Goal: Task Accomplishment & Management: Complete application form

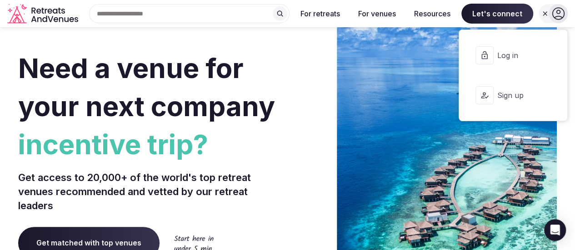
click at [504, 92] on span "Sign up" at bounding box center [519, 95] width 44 height 10
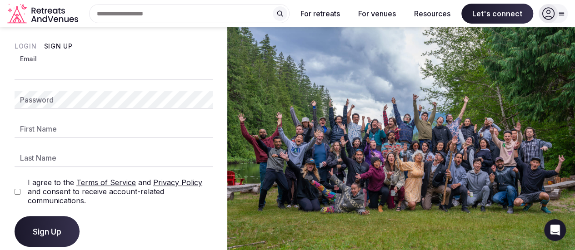
click at [125, 78] on input "Email" at bounding box center [114, 71] width 198 height 18
type input "**********"
type input "*****"
type input "********"
click at [15, 188] on div "I agree to the Terms of Service and Privacy Policy and consent to receive accou…" at bounding box center [114, 191] width 198 height 27
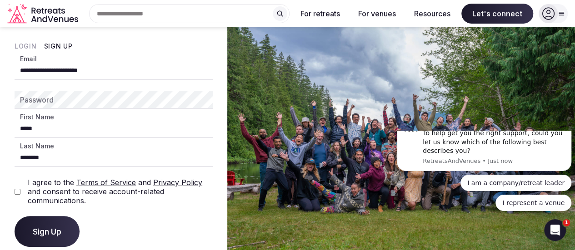
click at [46, 232] on span "Sign Up" at bounding box center [47, 231] width 29 height 9
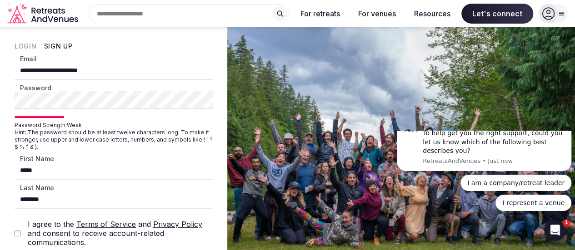
drag, startPoint x: 57, startPoint y: 41, endPoint x: 57, endPoint y: 46, distance: 5.0
click at [57, 46] on div "**********" at bounding box center [113, 165] width 227 height 276
click at [57, 46] on button "Sign Up" at bounding box center [58, 46] width 29 height 9
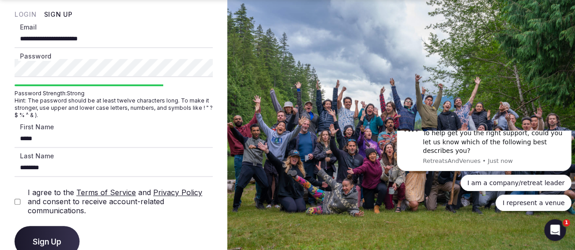
scroll to position [53, 0]
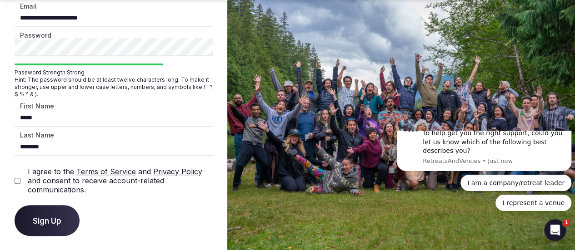
click at [54, 216] on span "Sign Up" at bounding box center [47, 220] width 29 height 9
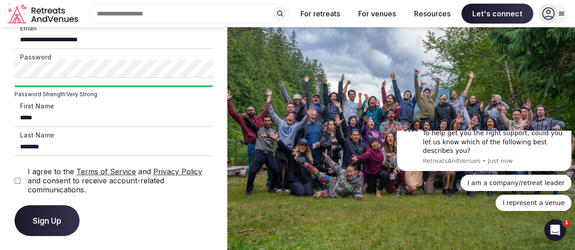
click at [43, 226] on button "Sign Up" at bounding box center [47, 220] width 65 height 31
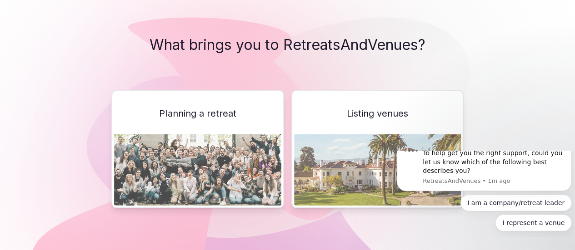
click at [219, 166] on img at bounding box center [197, 170] width 167 height 71
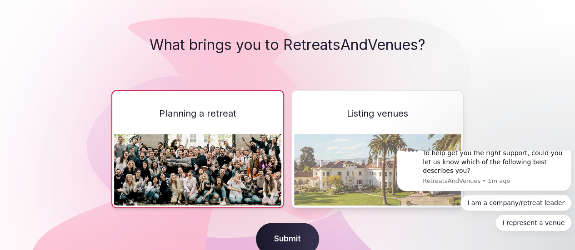
click at [284, 228] on span "Submit" at bounding box center [287, 239] width 63 height 33
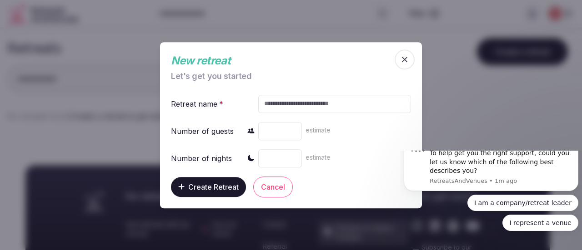
click at [321, 106] on input "text" at bounding box center [334, 104] width 153 height 18
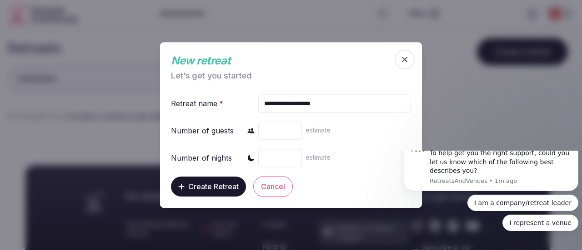
type input "**********"
click at [283, 128] on input "number" at bounding box center [280, 131] width 44 height 18
type input "*"
click at [286, 160] on input "number" at bounding box center [280, 158] width 44 height 18
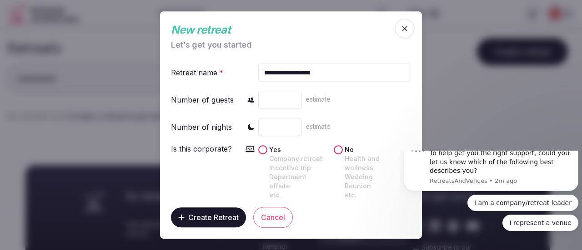
type input "*"
click at [340, 155] on button "No Health and wellness Wedding Reunion etc." at bounding box center [338, 149] width 9 height 9
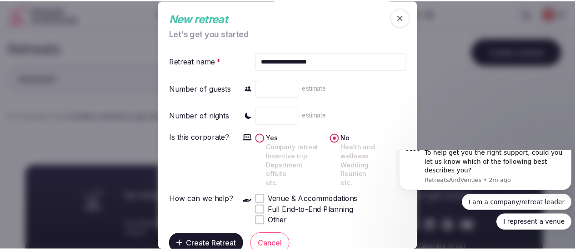
scroll to position [15, 0]
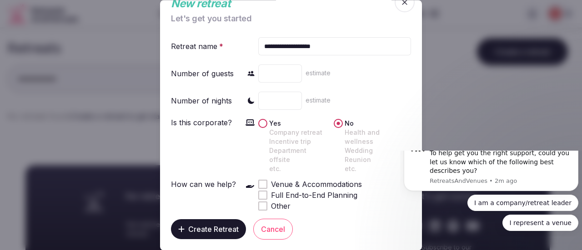
click at [265, 193] on div at bounding box center [262, 195] width 9 height 9
click at [218, 231] on span "Create Retreat" at bounding box center [213, 229] width 50 height 9
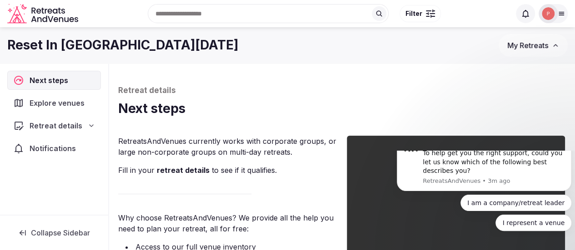
click at [47, 12] on icon "Retreats and Venues company logo" at bounding box center [43, 14] width 73 height 20
